Goal: Task Accomplishment & Management: Use online tool/utility

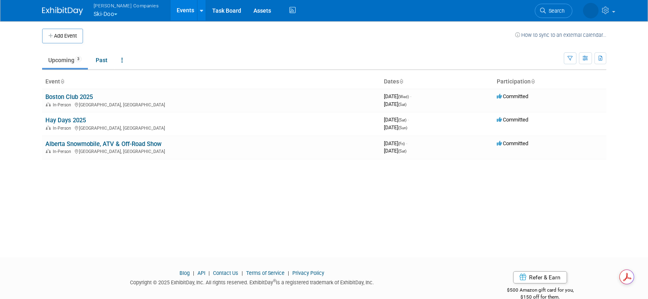
click at [116, 13] on span "button" at bounding box center [115, 14] width 3 height 2
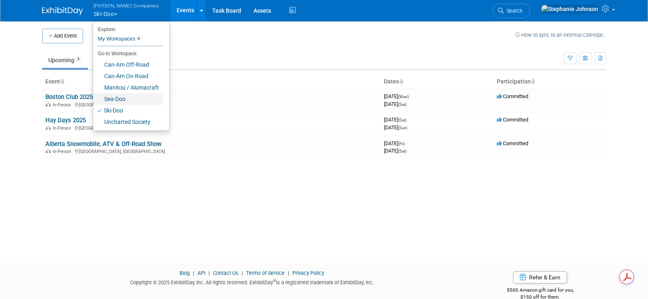
click at [121, 98] on link "Sea-Doo" at bounding box center [128, 98] width 70 height 11
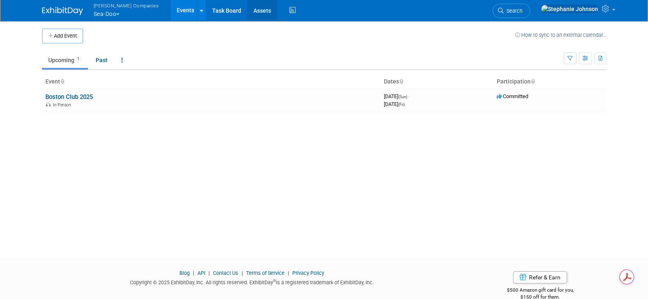
click at [247, 9] on link "Assets" at bounding box center [262, 10] width 30 height 20
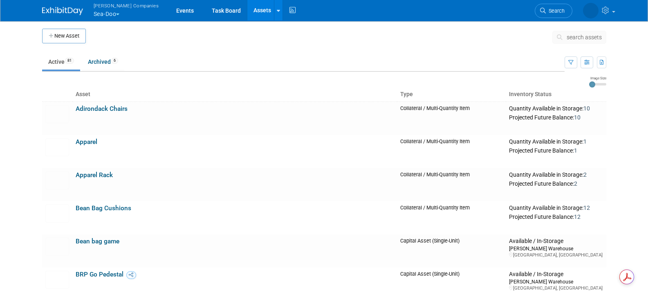
click at [573, 37] on span "search assets" at bounding box center [583, 37] width 35 height 7
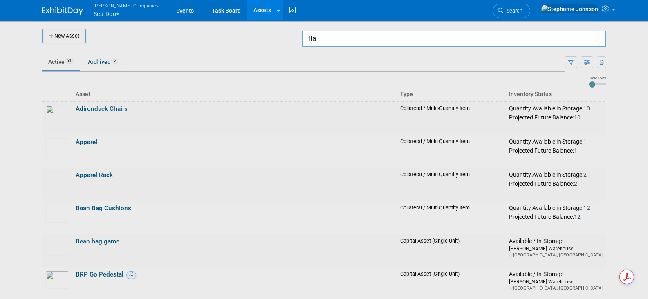
type input "flag"
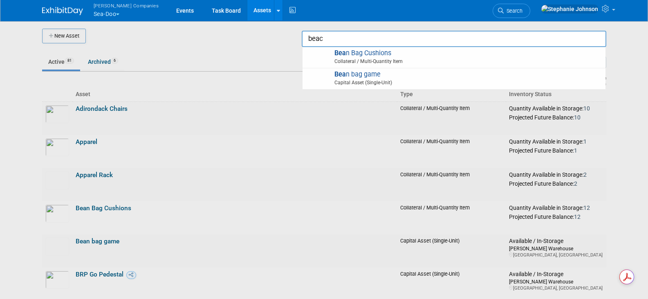
type input "beach"
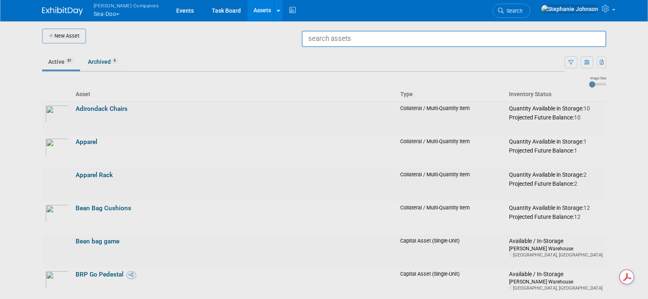
click at [324, 47] on div at bounding box center [324, 149] width 0 height 299
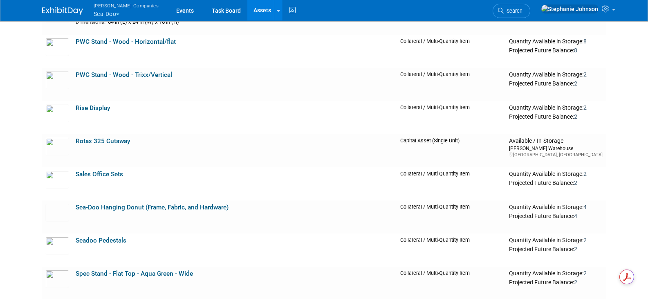
scroll to position [1512, 0]
